Goal: Task Accomplishment & Management: Manage account settings

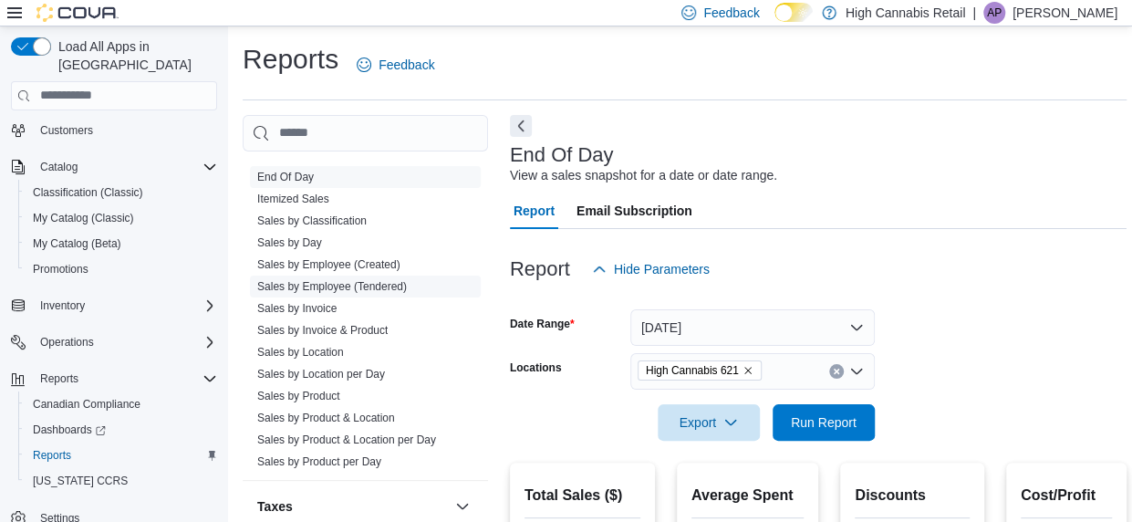
scroll to position [1289, 0]
click at [325, 299] on link "Sales by Invoice" at bounding box center [296, 305] width 79 height 13
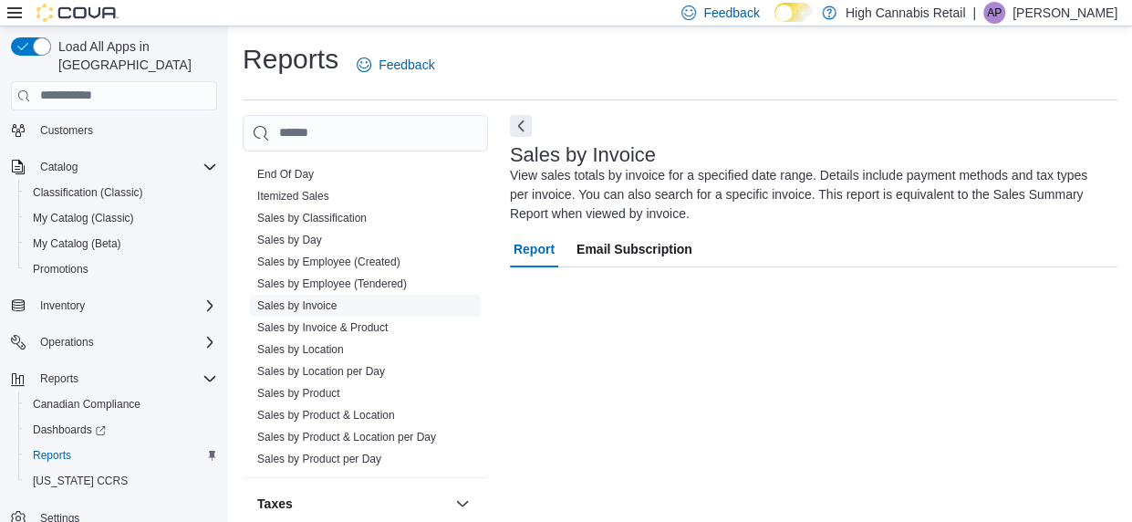
scroll to position [35, 0]
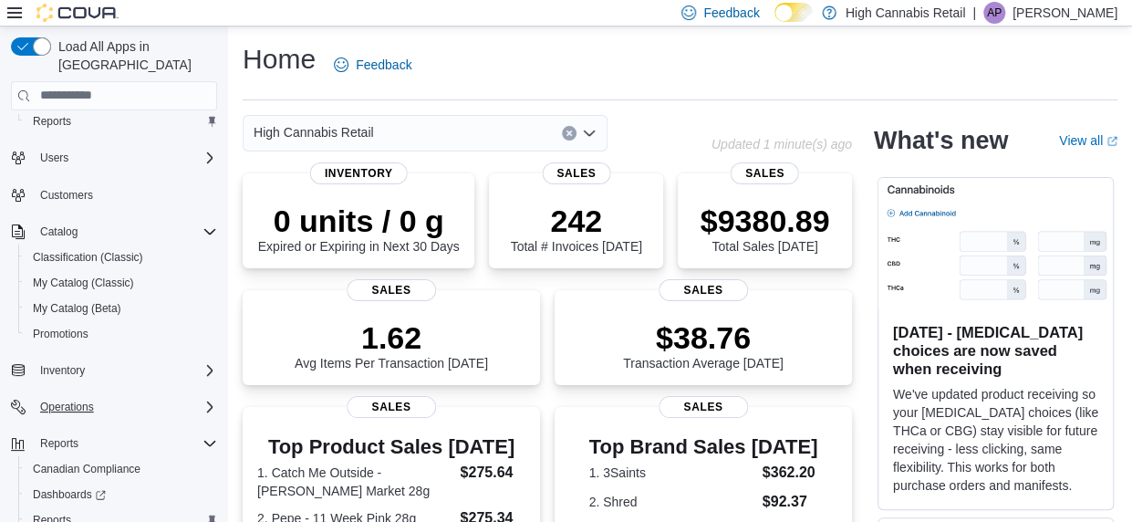
scroll to position [104, 0]
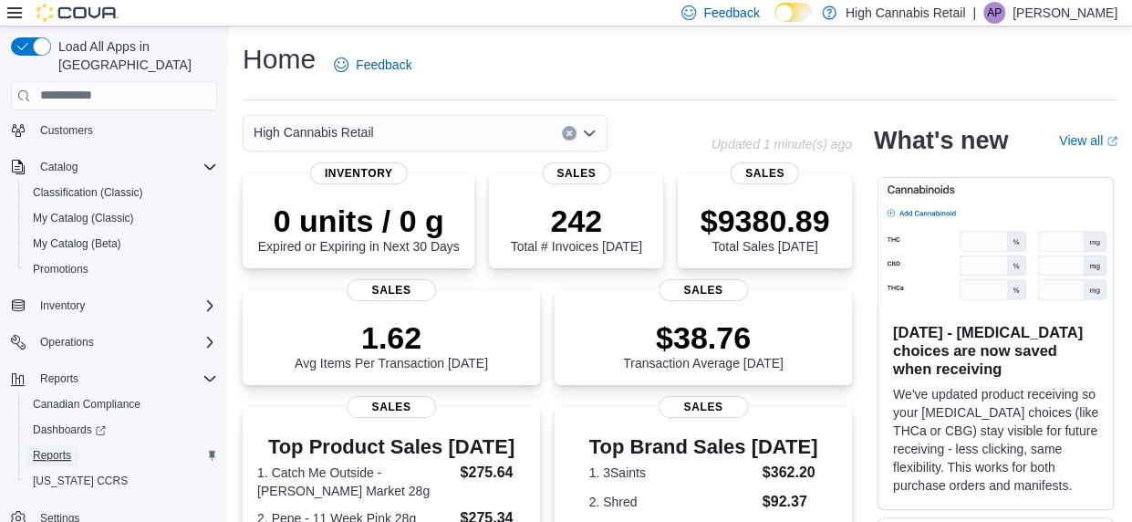
click at [54, 448] on span "Reports" at bounding box center [52, 455] width 38 height 15
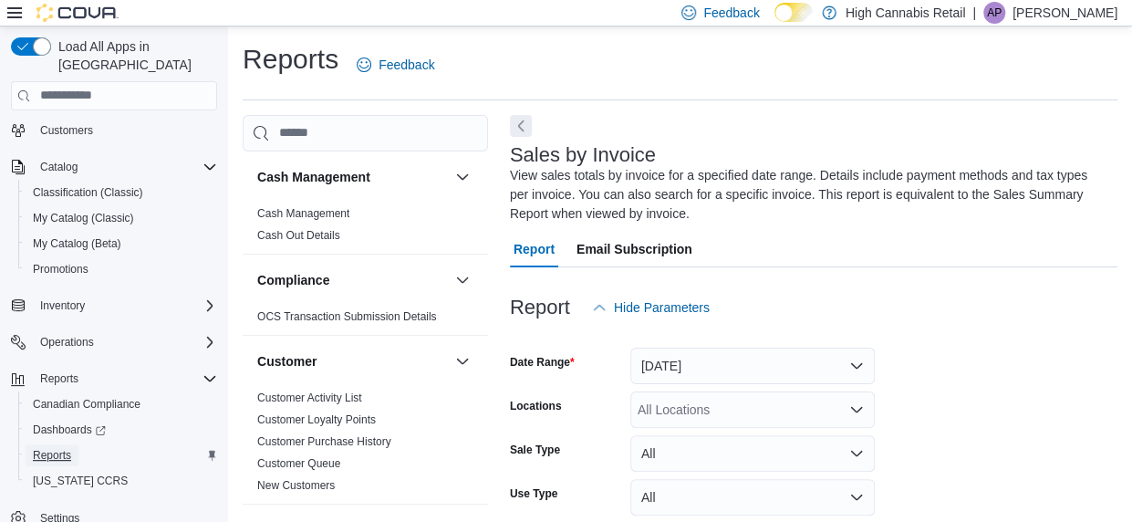
scroll to position [80, 0]
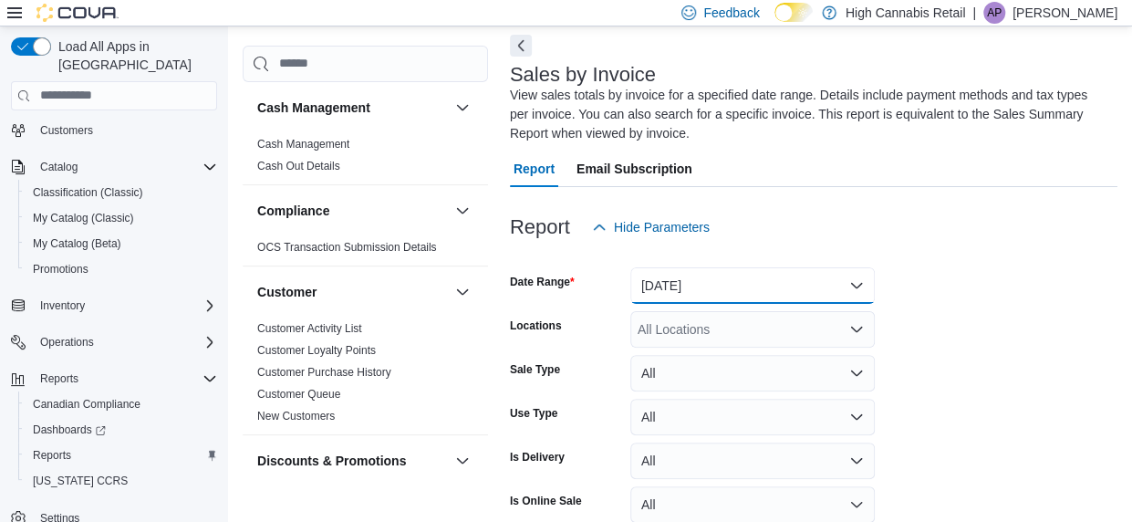
click at [701, 288] on button "[DATE]" at bounding box center [752, 285] width 244 height 36
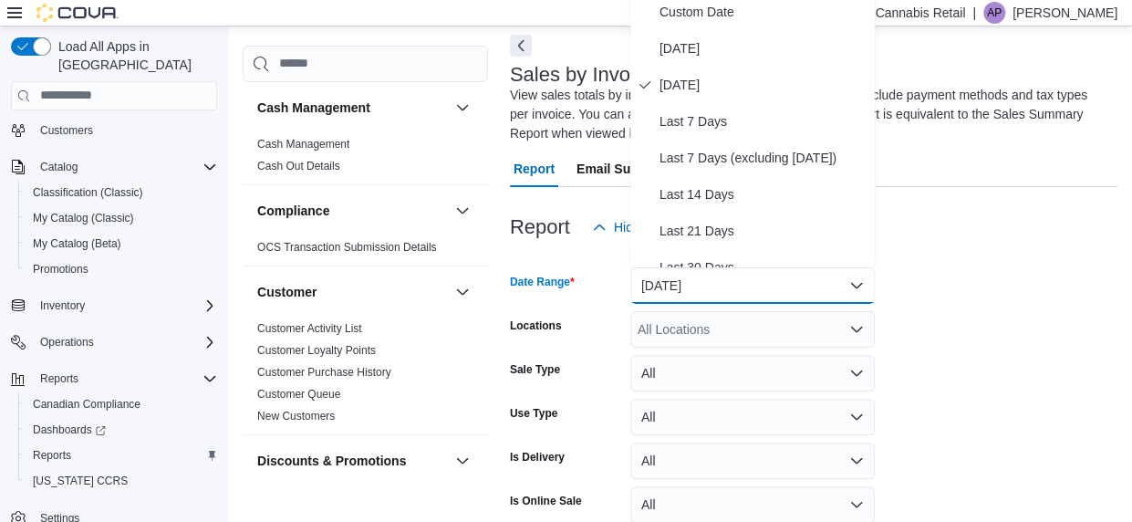
scroll to position [73, 0]
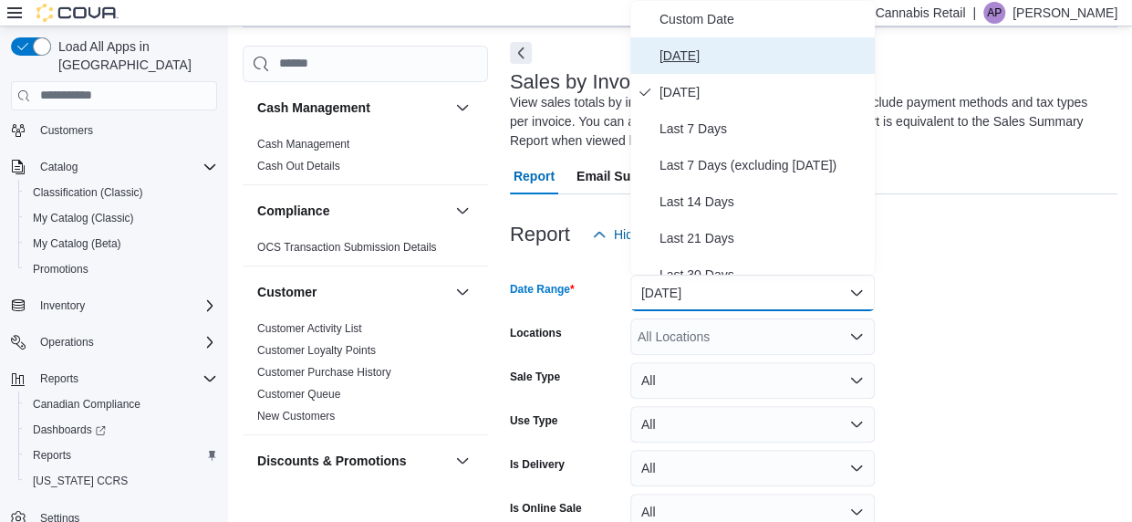
click at [679, 56] on span "[DATE]" at bounding box center [763, 56] width 208 height 22
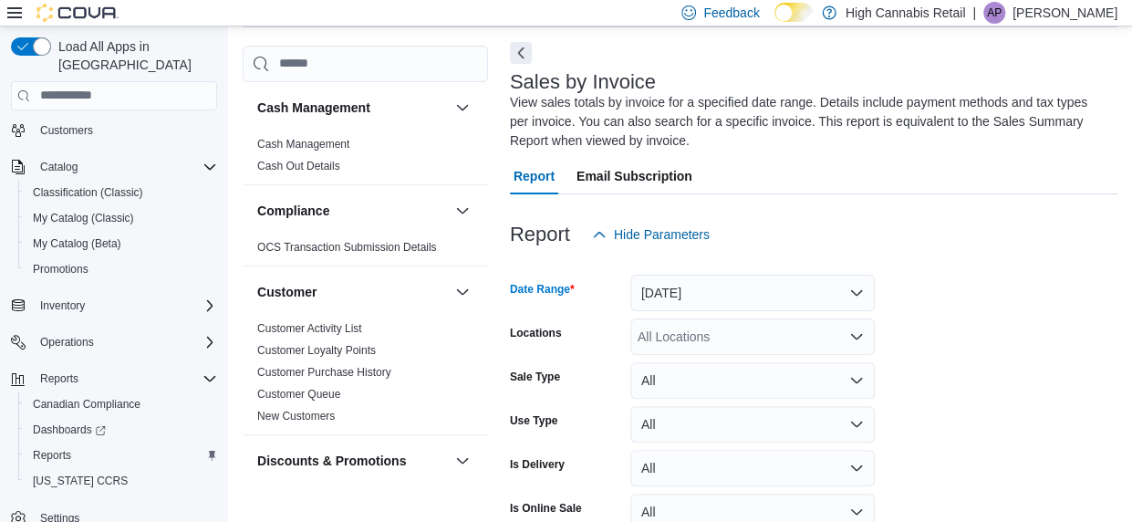
click at [696, 348] on div "All Locations" at bounding box center [752, 336] width 244 height 36
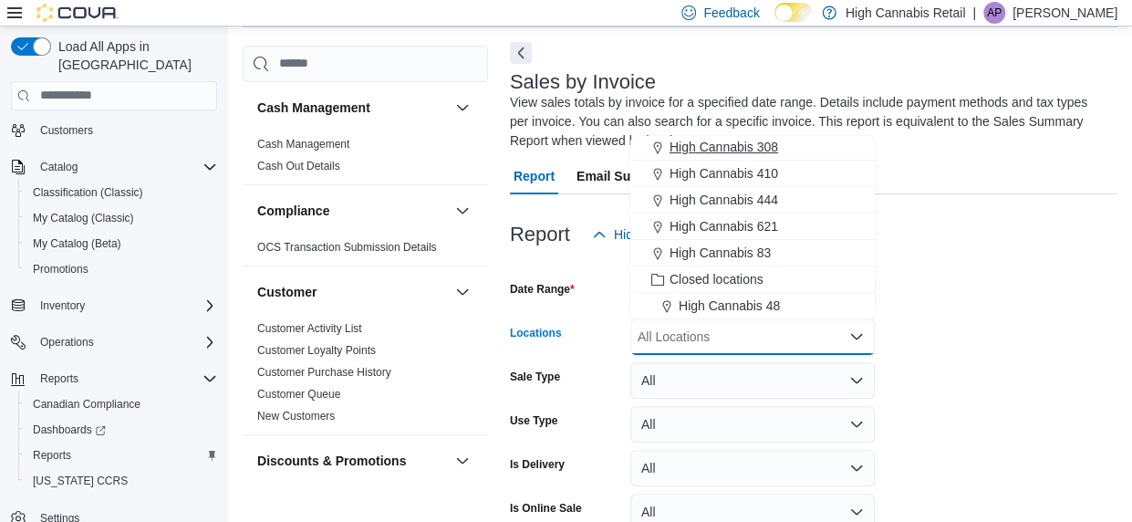
scroll to position [109, 0]
click at [772, 229] on span "High Cannabis 621" at bounding box center [723, 225] width 109 height 18
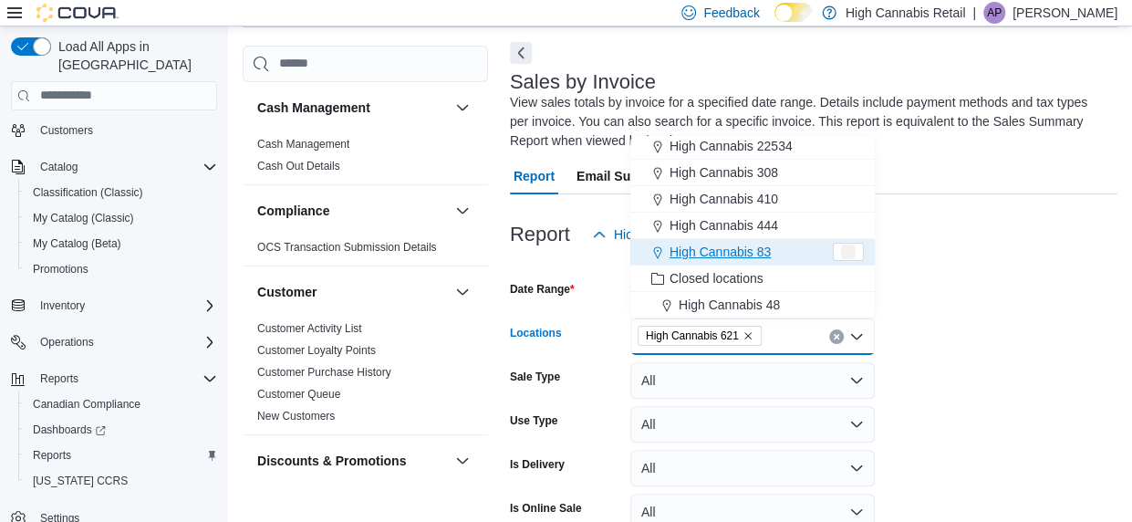
scroll to position [82, 0]
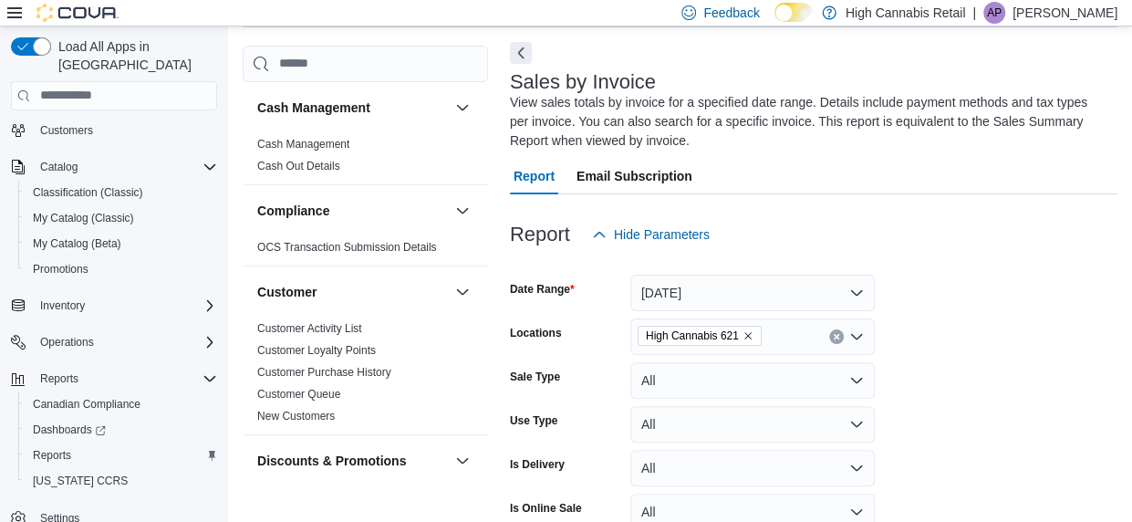
click at [989, 289] on form "Date Range [DATE] Locations High Cannabis 621 Sale Type All Use Type All Is Del…" at bounding box center [813, 439] width 607 height 372
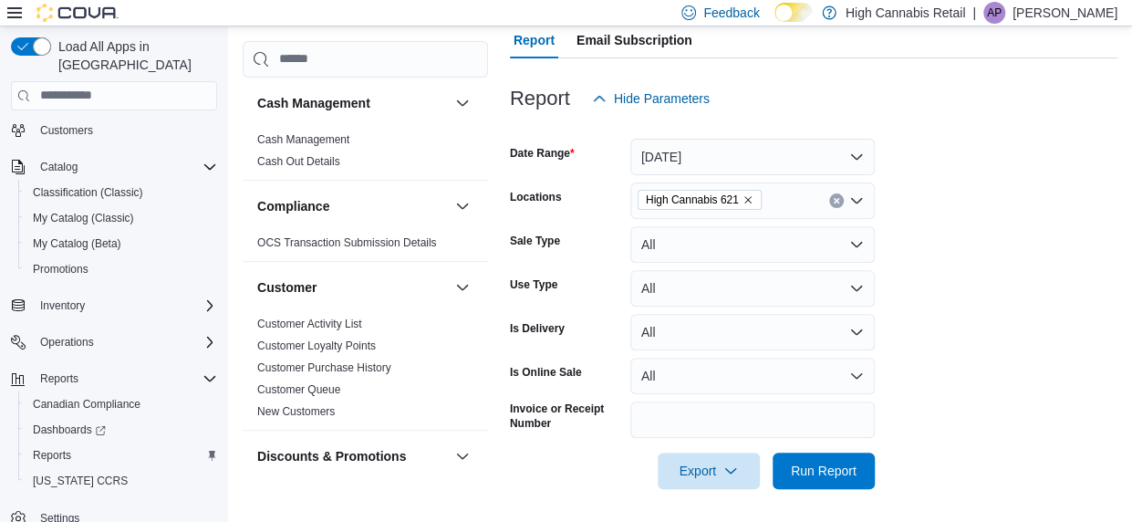
scroll to position [212, 0]
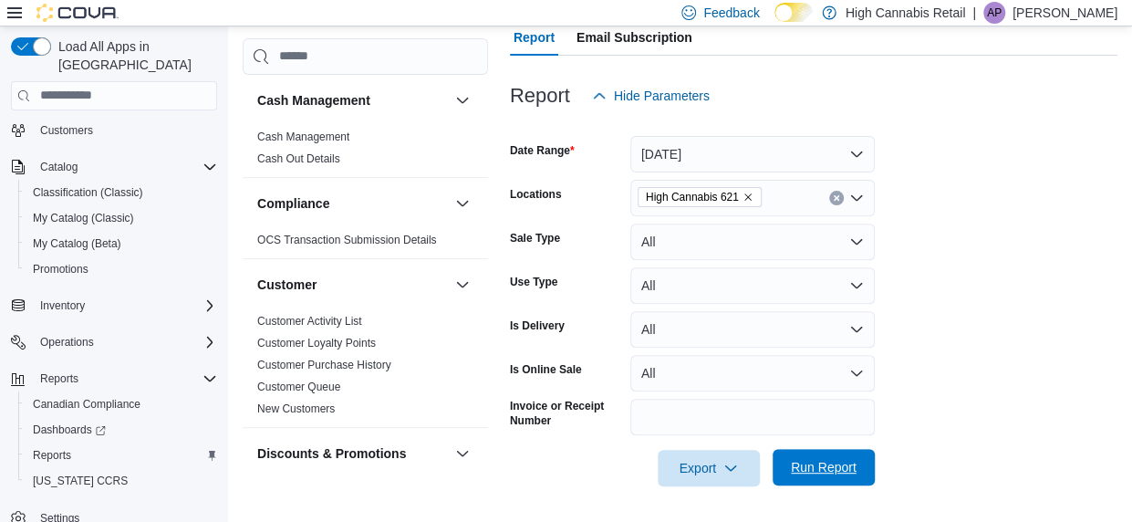
click at [789, 472] on span "Run Report" at bounding box center [824, 467] width 80 height 36
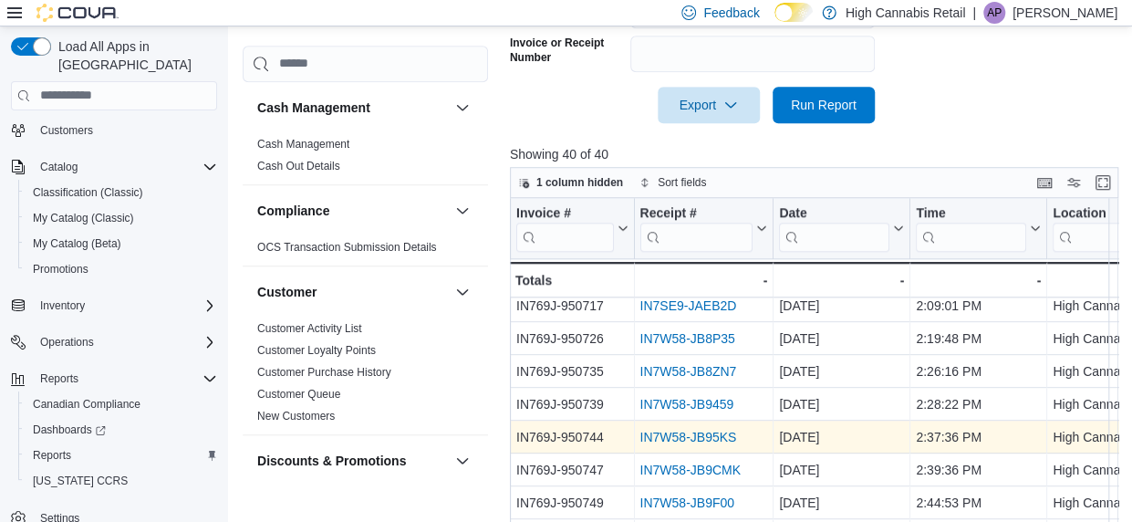
scroll to position [651, 0]
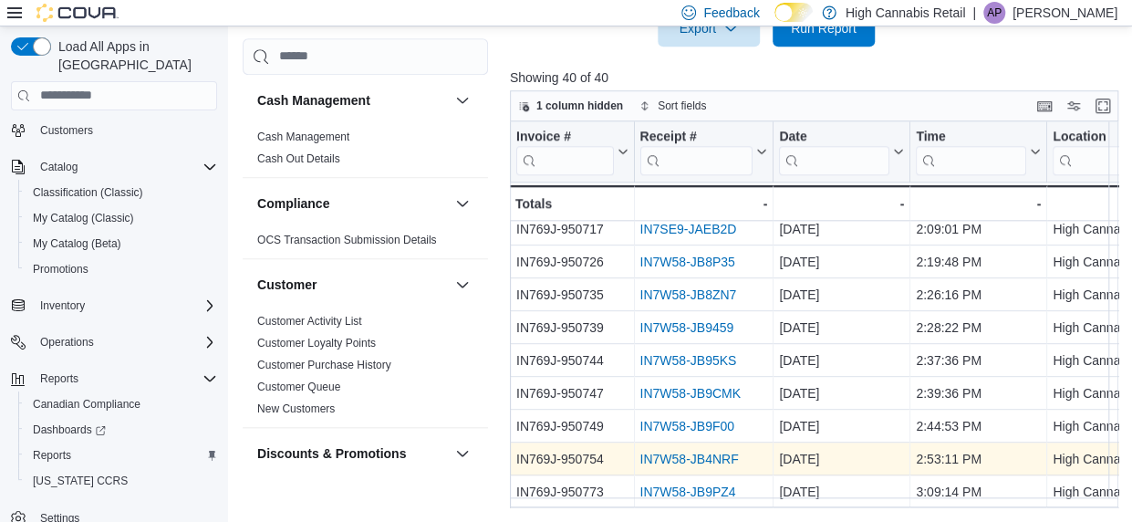
click at [728, 451] on link "IN7W58-JB4NRF" at bounding box center [688, 458] width 99 height 15
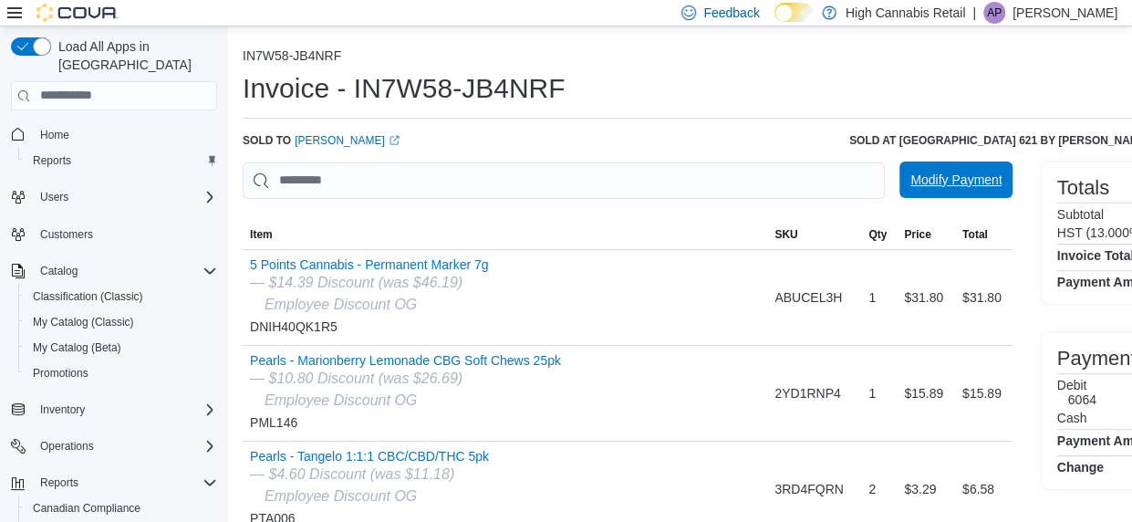
click at [954, 179] on span "Modify Payment" at bounding box center [955, 180] width 91 height 18
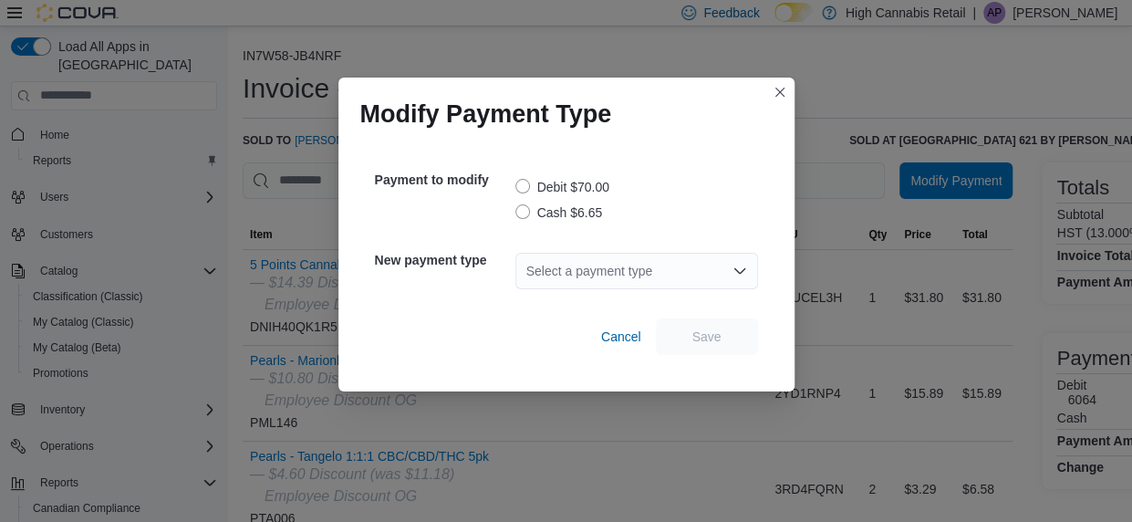
click at [523, 209] on label "Cash $6.65" at bounding box center [559, 213] width 88 height 22
click at [646, 262] on div "Select a payment type" at bounding box center [636, 271] width 243 height 36
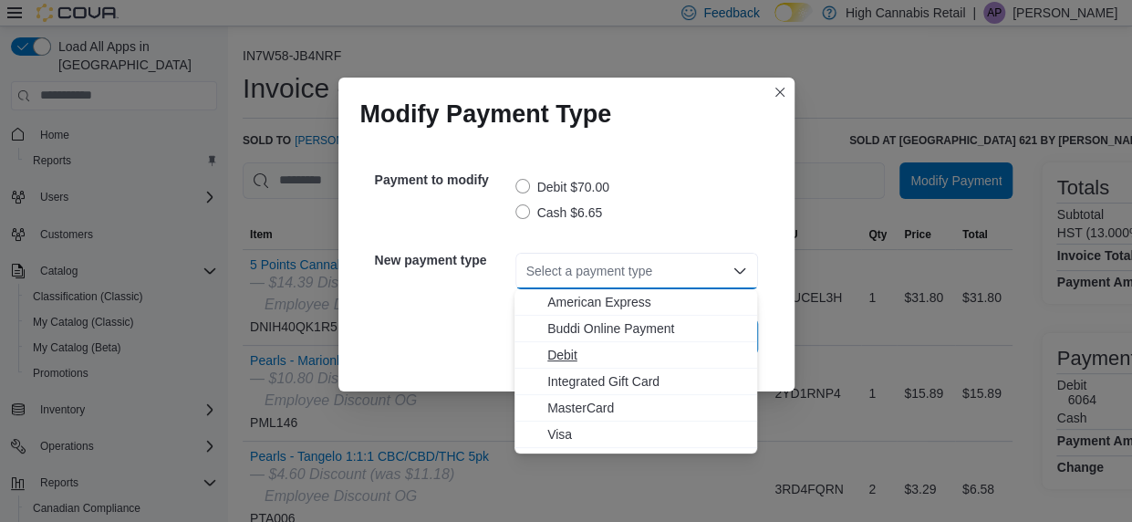
click at [562, 358] on span "Debit" at bounding box center [646, 355] width 199 height 18
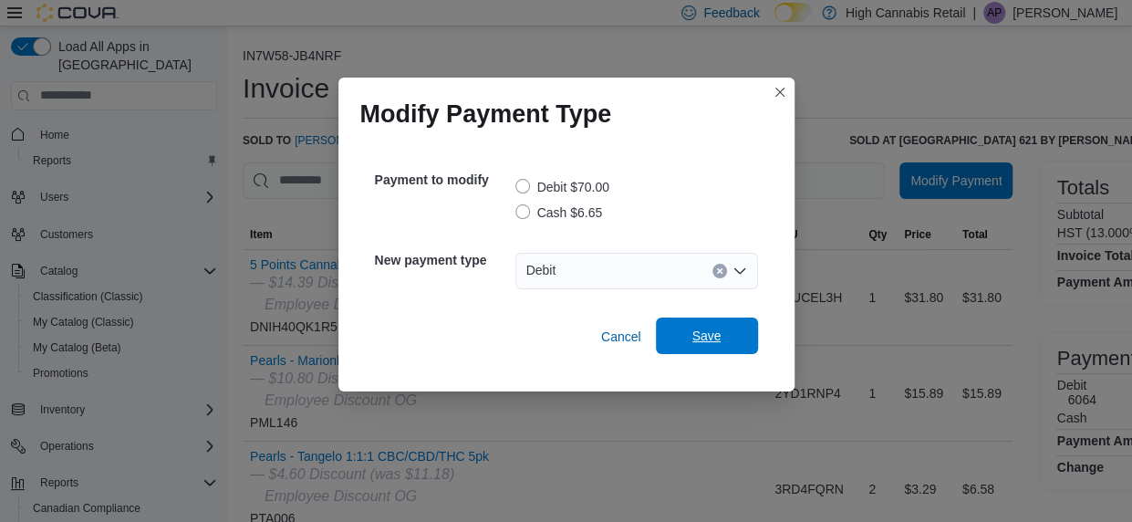
click at [710, 337] on span "Save" at bounding box center [706, 336] width 29 height 18
